Goal: Information Seeking & Learning: Understand process/instructions

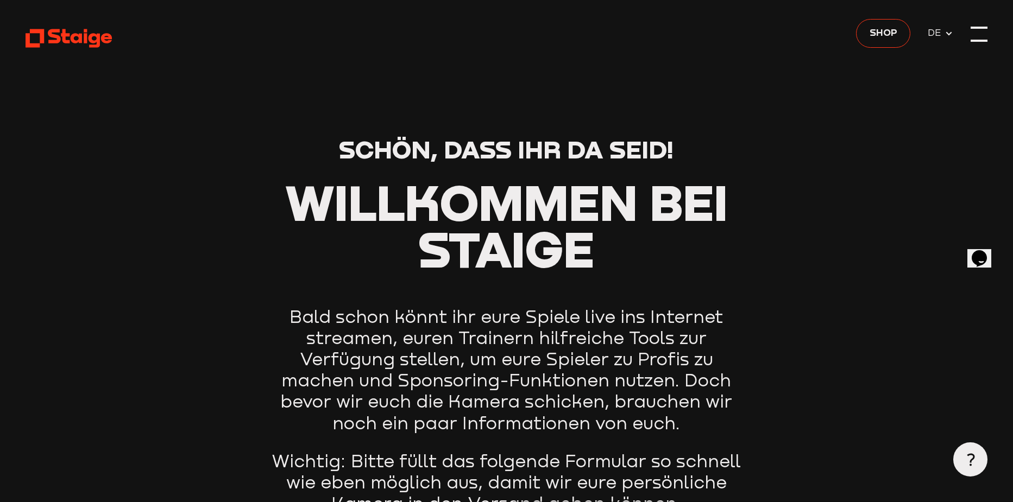
click at [972, 36] on div at bounding box center [978, 34] width 17 height 17
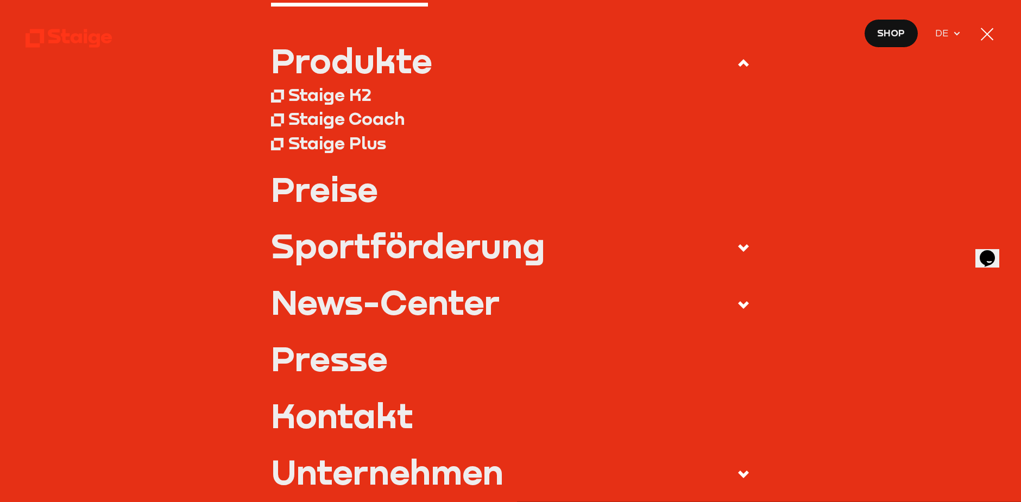
scroll to position [109, 0]
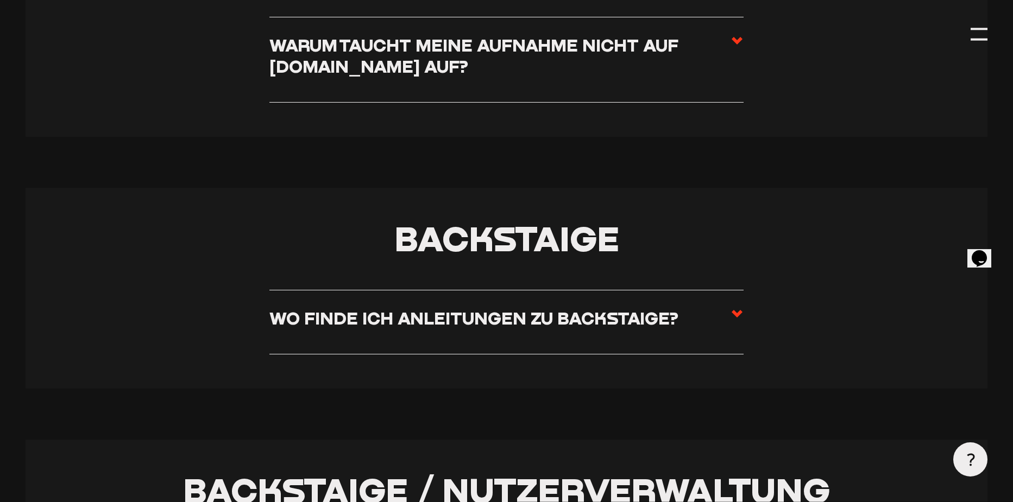
scroll to position [2063, 0]
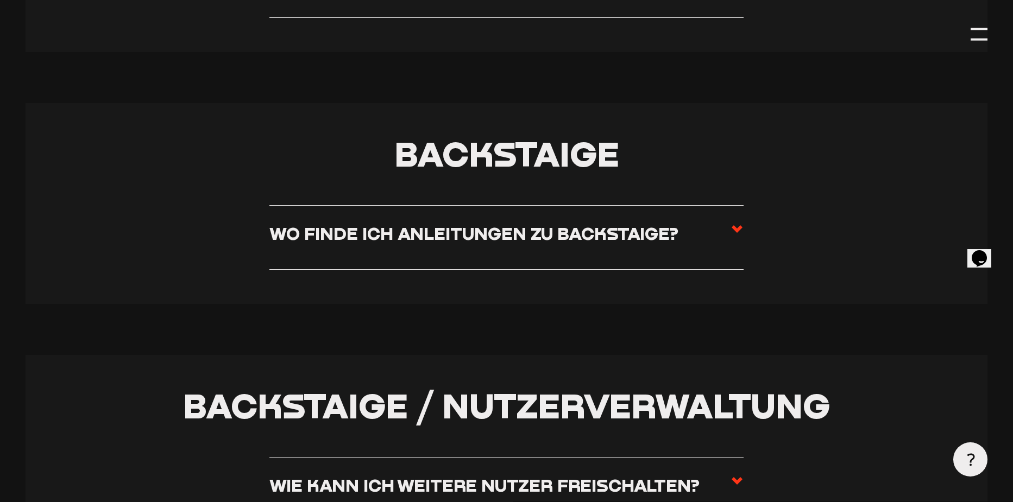
click at [526, 230] on h3 "Wo finde ich Anleitungen zu Backstaige?" at bounding box center [473, 233] width 409 height 21
click at [0, 0] on input "Wo finde ich Anleitungen zu Backstaige?" at bounding box center [0, 0] width 0 height 0
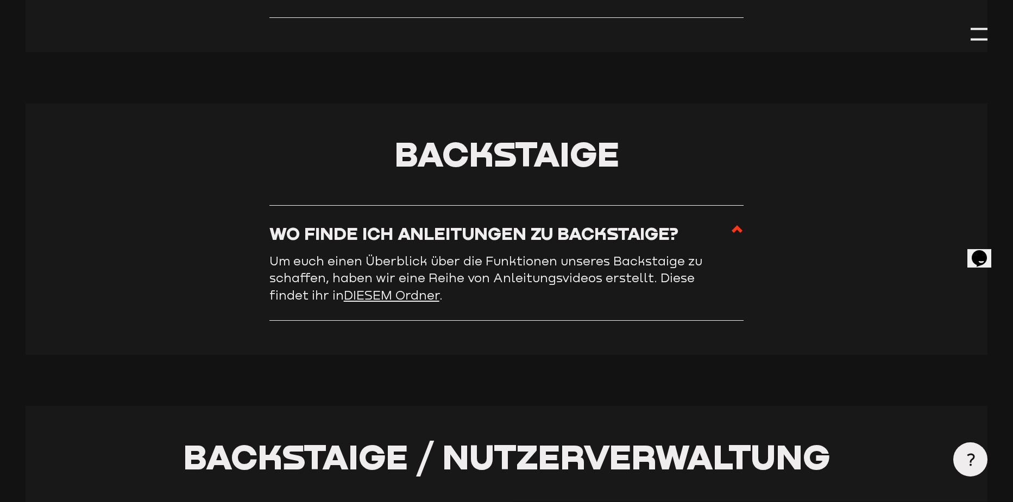
click at [526, 230] on h3 "Wo finde ich Anleitungen zu Backstaige?" at bounding box center [473, 233] width 409 height 21
click at [0, 0] on input "Wo finde ich Anleitungen zu Backstaige?" at bounding box center [0, 0] width 0 height 0
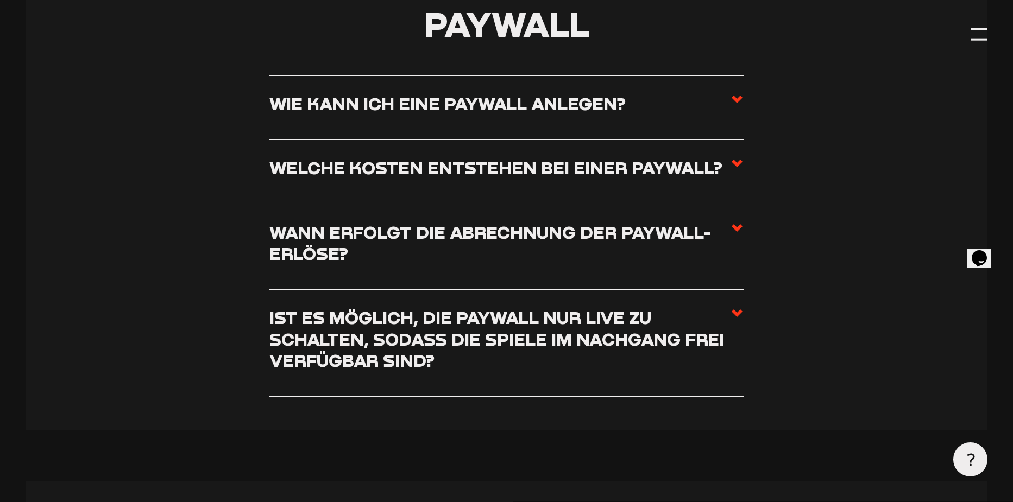
scroll to position [4235, 0]
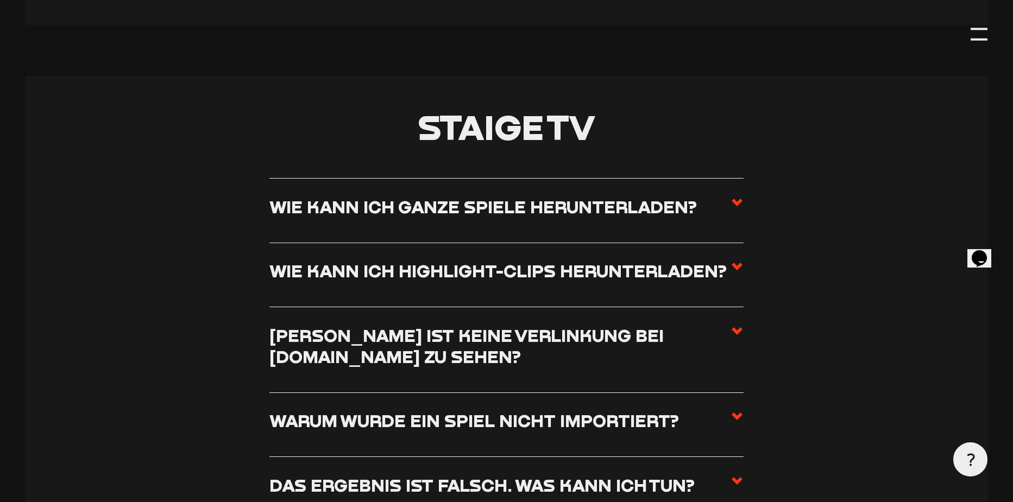
click at [510, 226] on label "Wie kann ich ganze Spiele herunterladen?" at bounding box center [506, 211] width 475 height 30
click at [0, 0] on input "Wie kann ich ganze Spiele herunterladen?" at bounding box center [0, 0] width 0 height 0
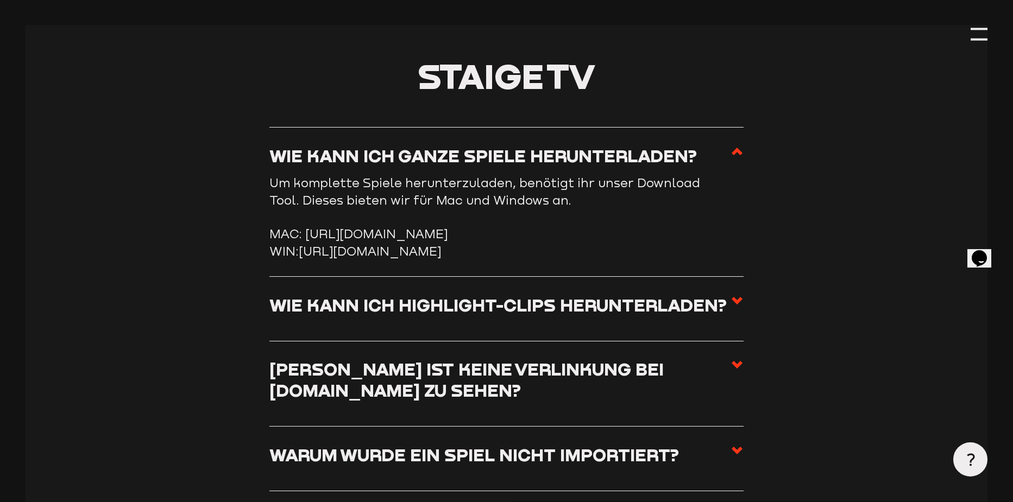
scroll to position [4564, 0]
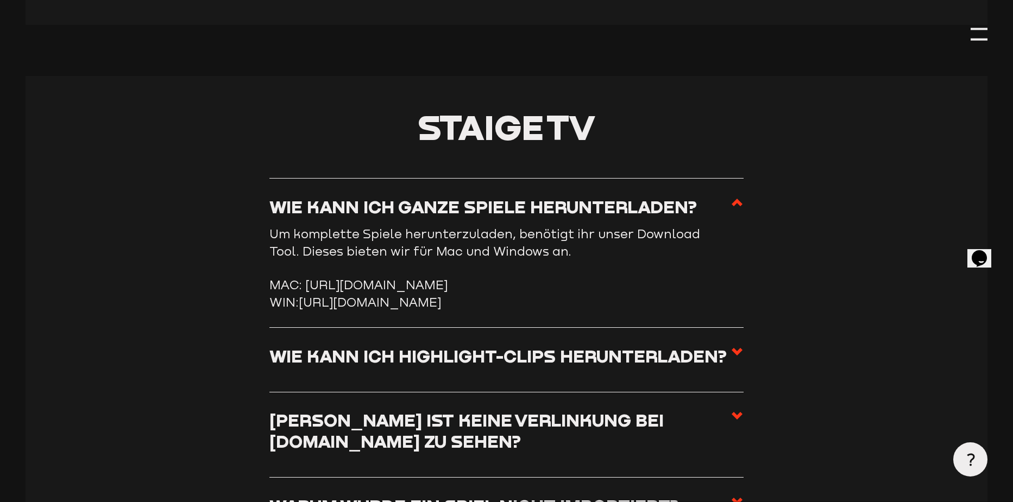
click at [311, 309] on link "https://storage.googleapis.com/sw-sc-public/software/staige-downloader-3.1.0.exe" at bounding box center [370, 302] width 142 height 15
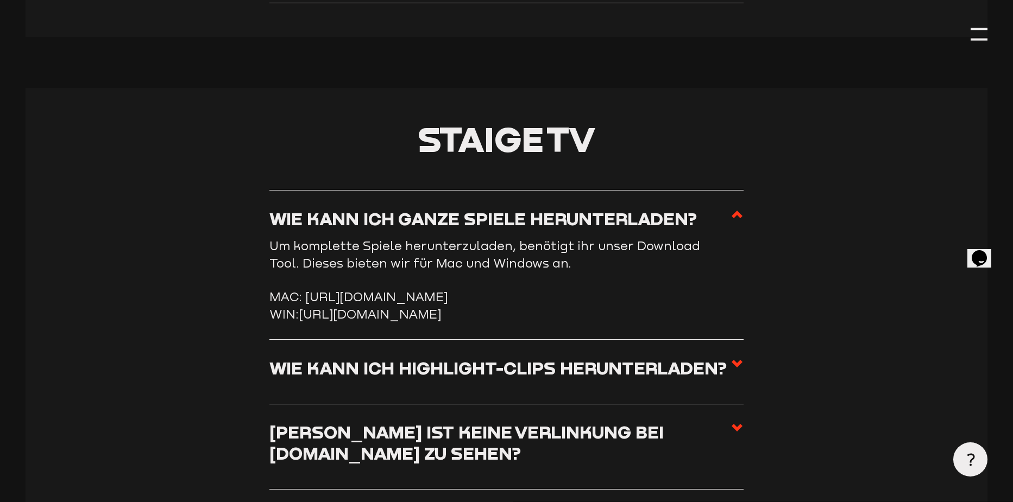
scroll to position [4579, 0]
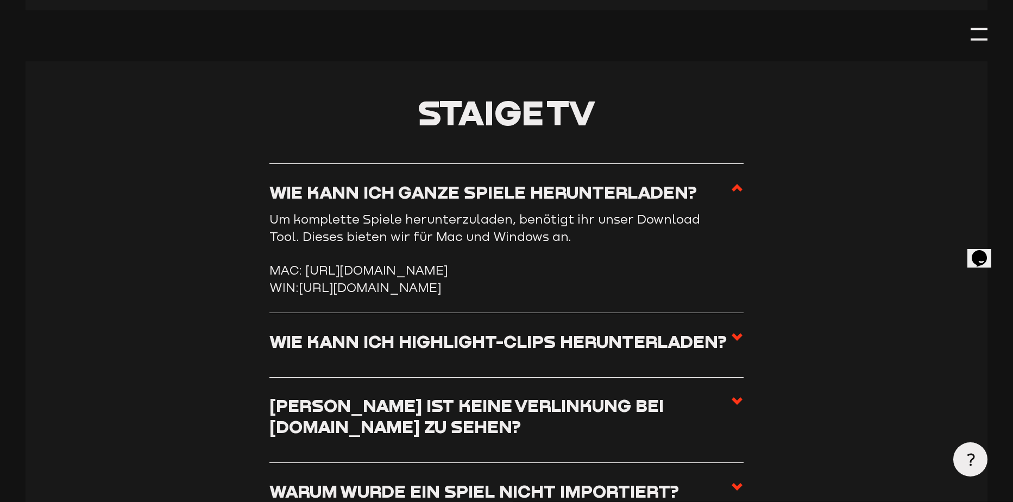
click at [738, 192] on use at bounding box center [736, 188] width 11 height 8
click at [0, 0] on input "Wie kann ich ganze Spiele herunterladen?" at bounding box center [0, 0] width 0 height 0
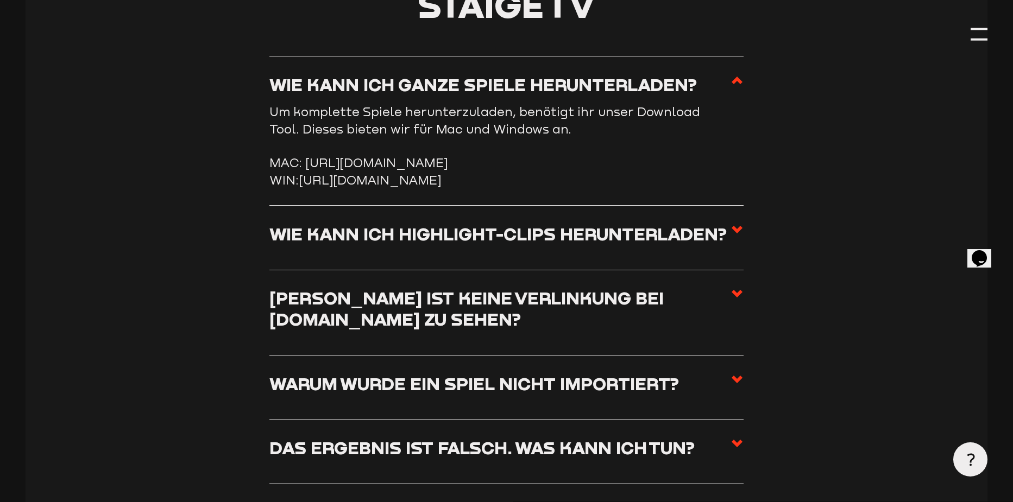
scroll to position [4687, 0]
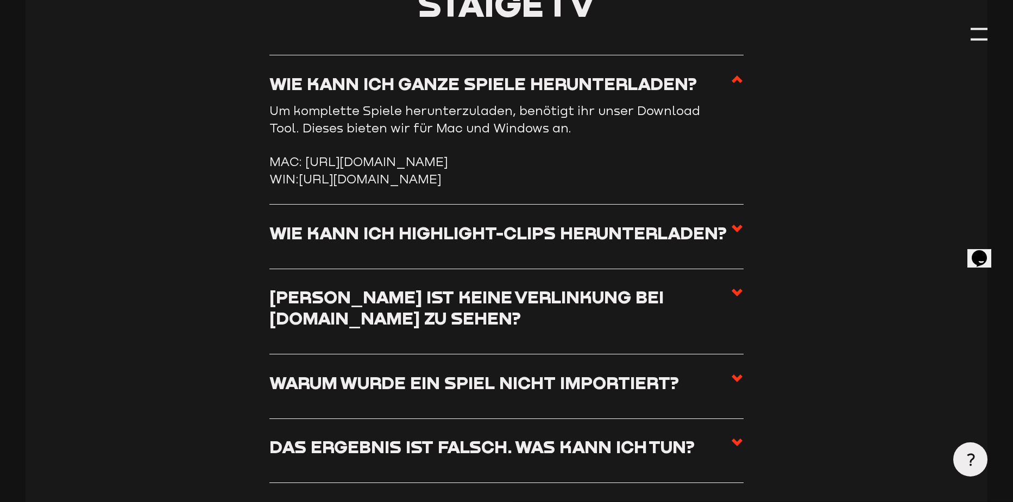
click at [541, 329] on li "Wieso ist keine Verlinkung bei fussball.de zu sehen? Wenn die Verlinkung bei fu…" at bounding box center [506, 312] width 475 height 86
click at [528, 328] on h3 "Wieso ist keine Verlinkung bei fussball.de zu sehen?" at bounding box center [500, 307] width 462 height 42
click at [0, 0] on input "Wieso ist keine Verlinkung bei fussball.de zu sehen?" at bounding box center [0, 0] width 0 height 0
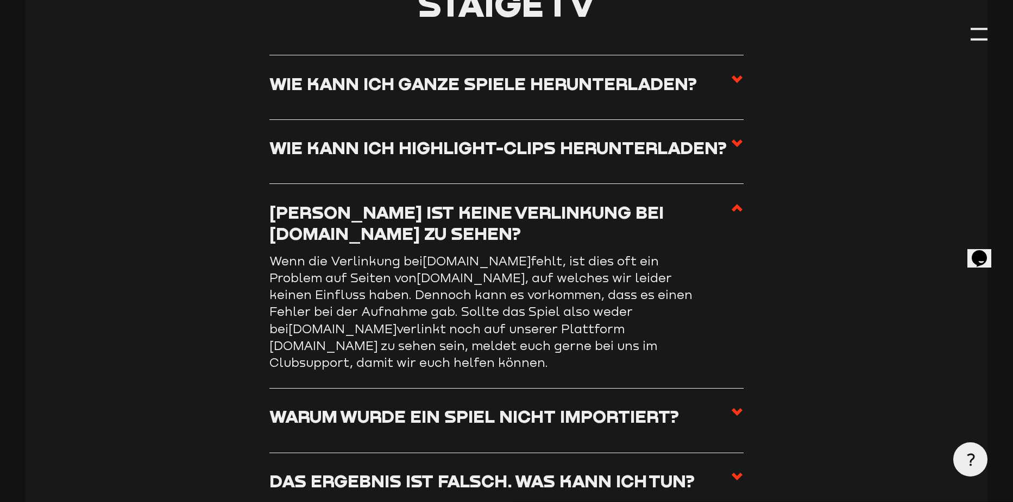
click at [497, 230] on h3 "Wieso ist keine Verlinkung bei fussball.de zu sehen?" at bounding box center [500, 222] width 462 height 42
click at [0, 0] on input "Wieso ist keine Verlinkung bei fussball.de zu sehen?" at bounding box center [0, 0] width 0 height 0
click at [501, 219] on h3 "Wieso ist keine Verlinkung bei fussball.de zu sehen?" at bounding box center [500, 222] width 462 height 42
click at [0, 0] on input "Wieso ist keine Verlinkung bei fussball.de zu sehen?" at bounding box center [0, 0] width 0 height 0
click at [583, 103] on label "Wie kann ich ganze Spiele herunterladen?" at bounding box center [506, 88] width 475 height 30
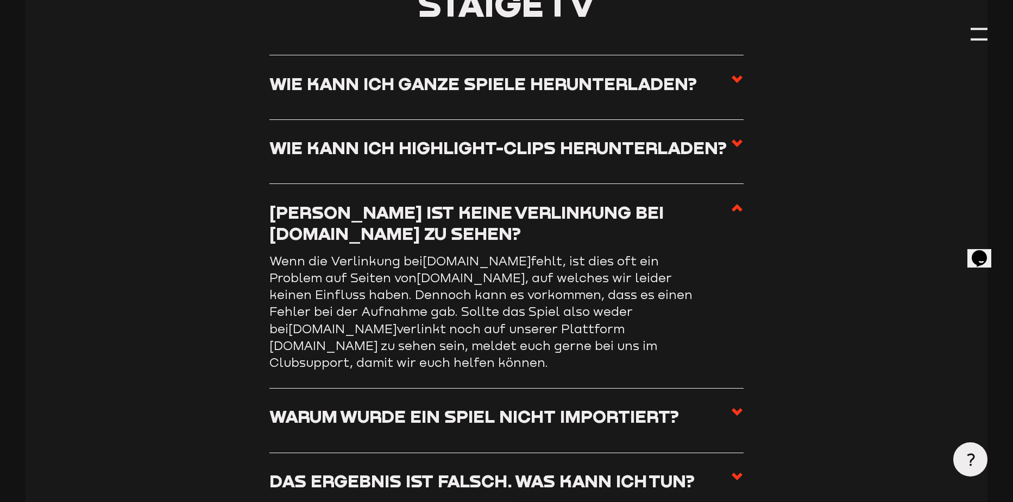
click at [0, 0] on input "Wie kann ich ganze Spiele herunterladen?" at bounding box center [0, 0] width 0 height 0
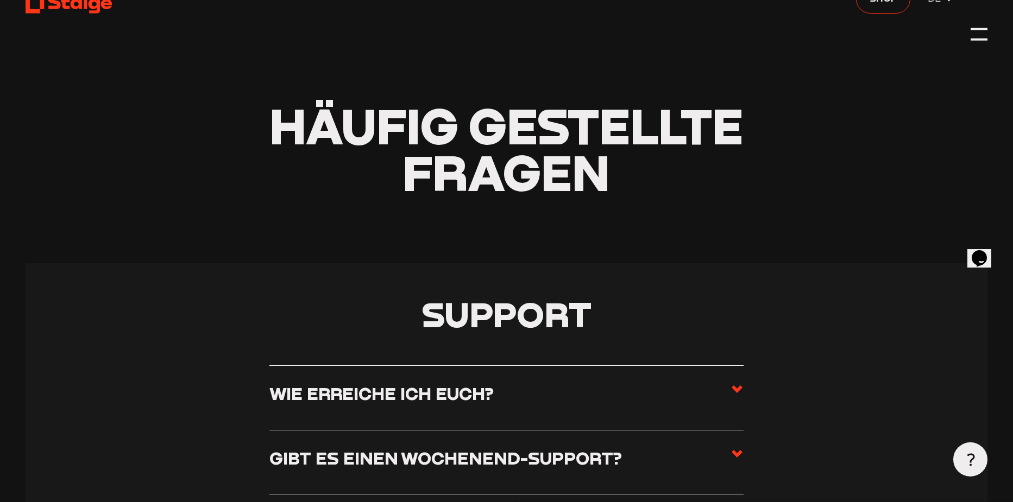
scroll to position [0, 0]
